Goal: Find specific page/section: Find specific page/section

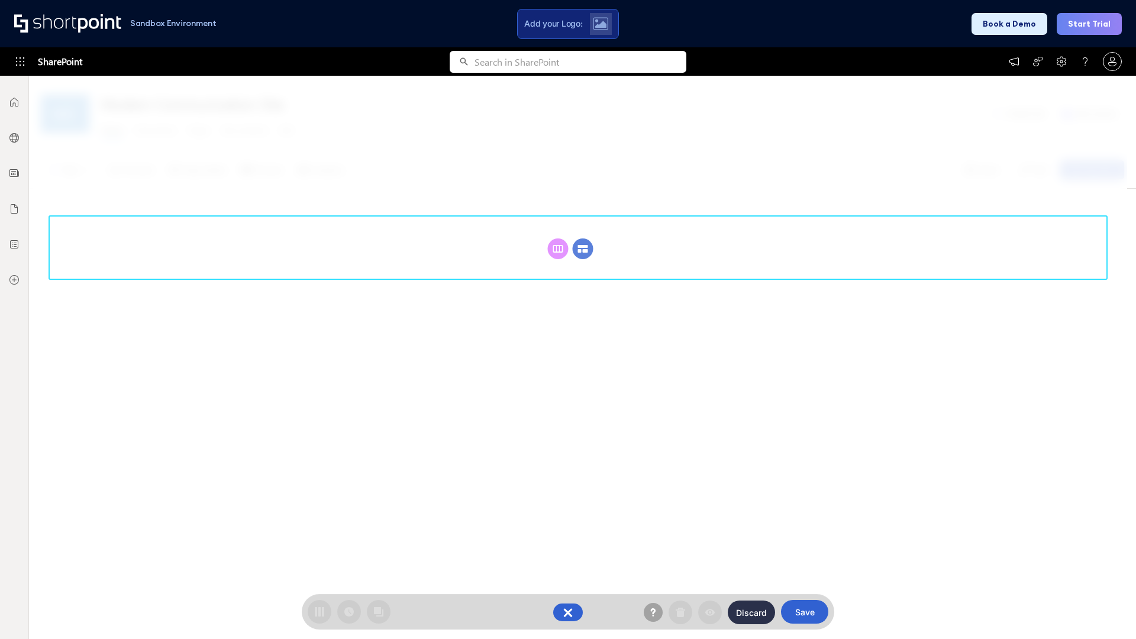
click at [583, 248] on circle at bounding box center [583, 248] width 21 height 21
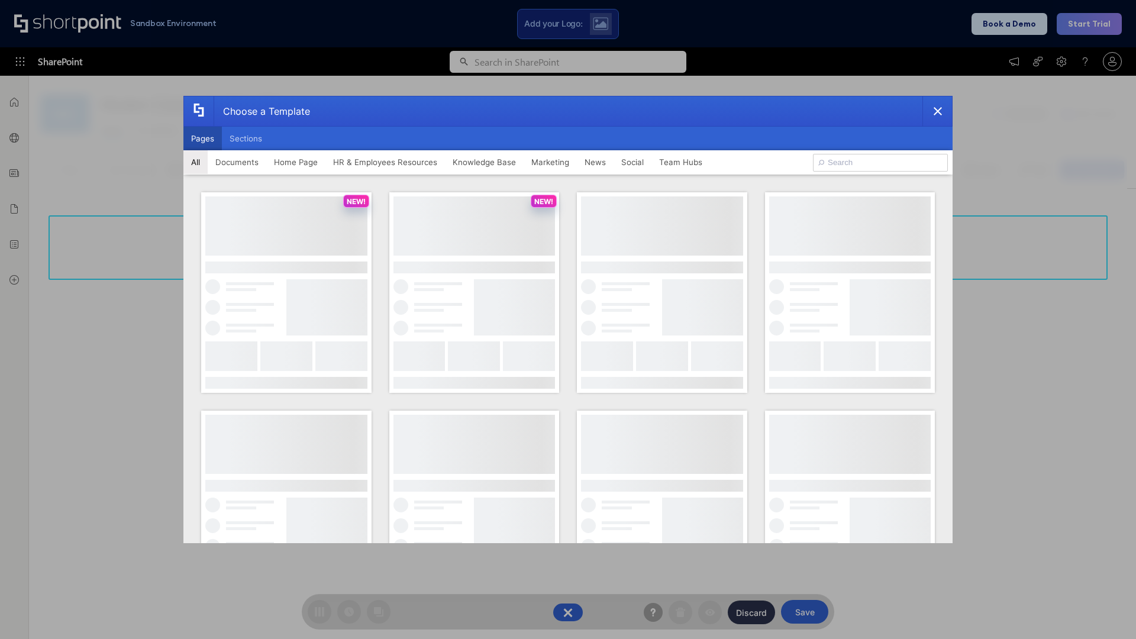
click at [202, 138] on button "Pages" at bounding box center [202, 139] width 38 height 24
type input "Intranet Layout 2"
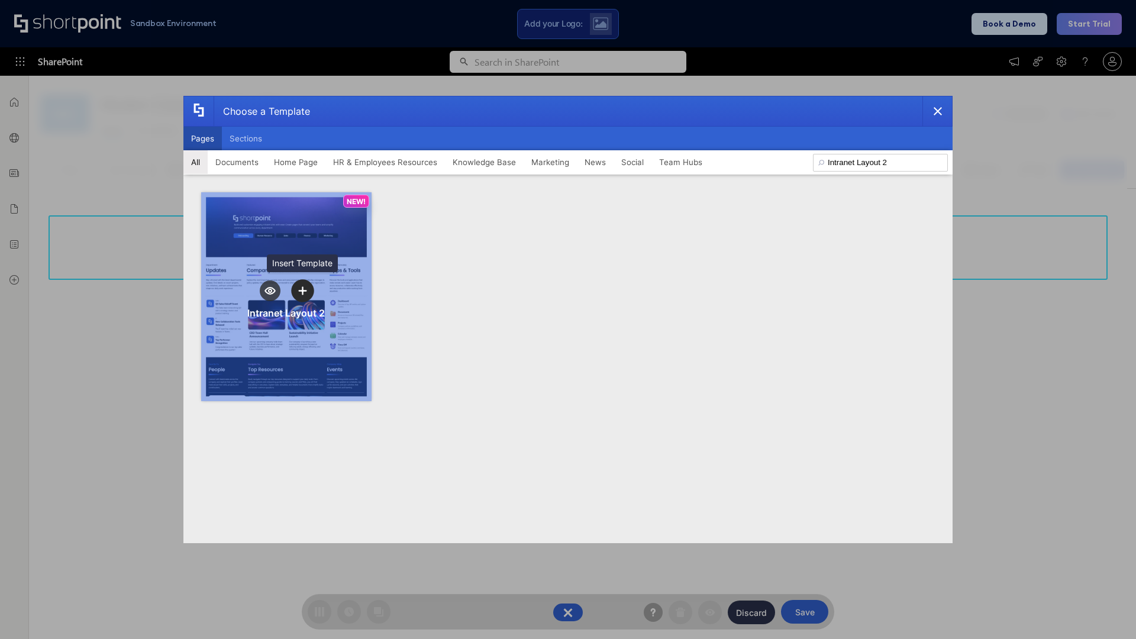
click at [302, 290] on icon "template selector" at bounding box center [302, 290] width 8 height 8
